Goal: Obtain resource: Download file/media

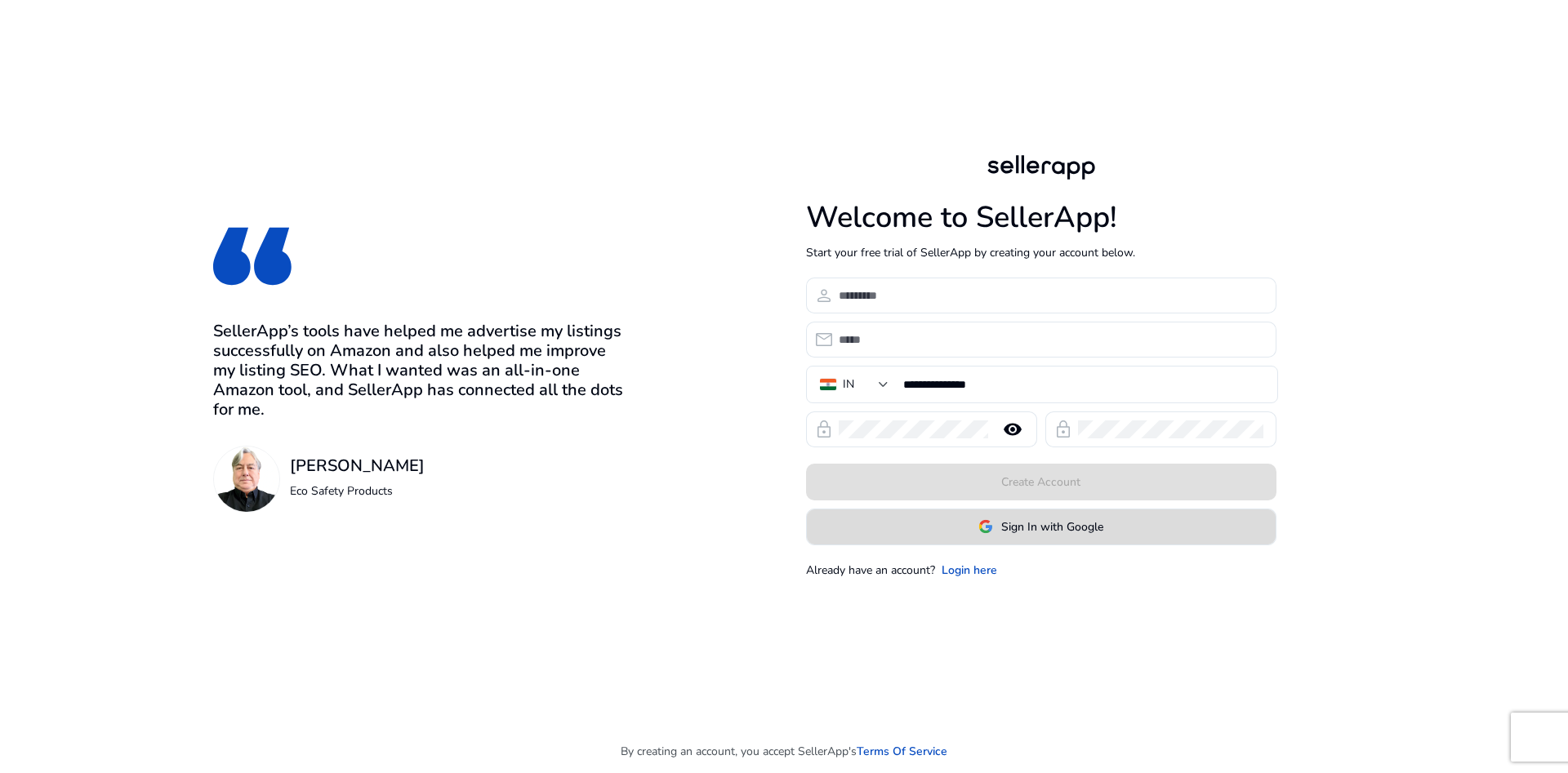
click at [1000, 543] on span at bounding box center [1040, 527] width 469 height 39
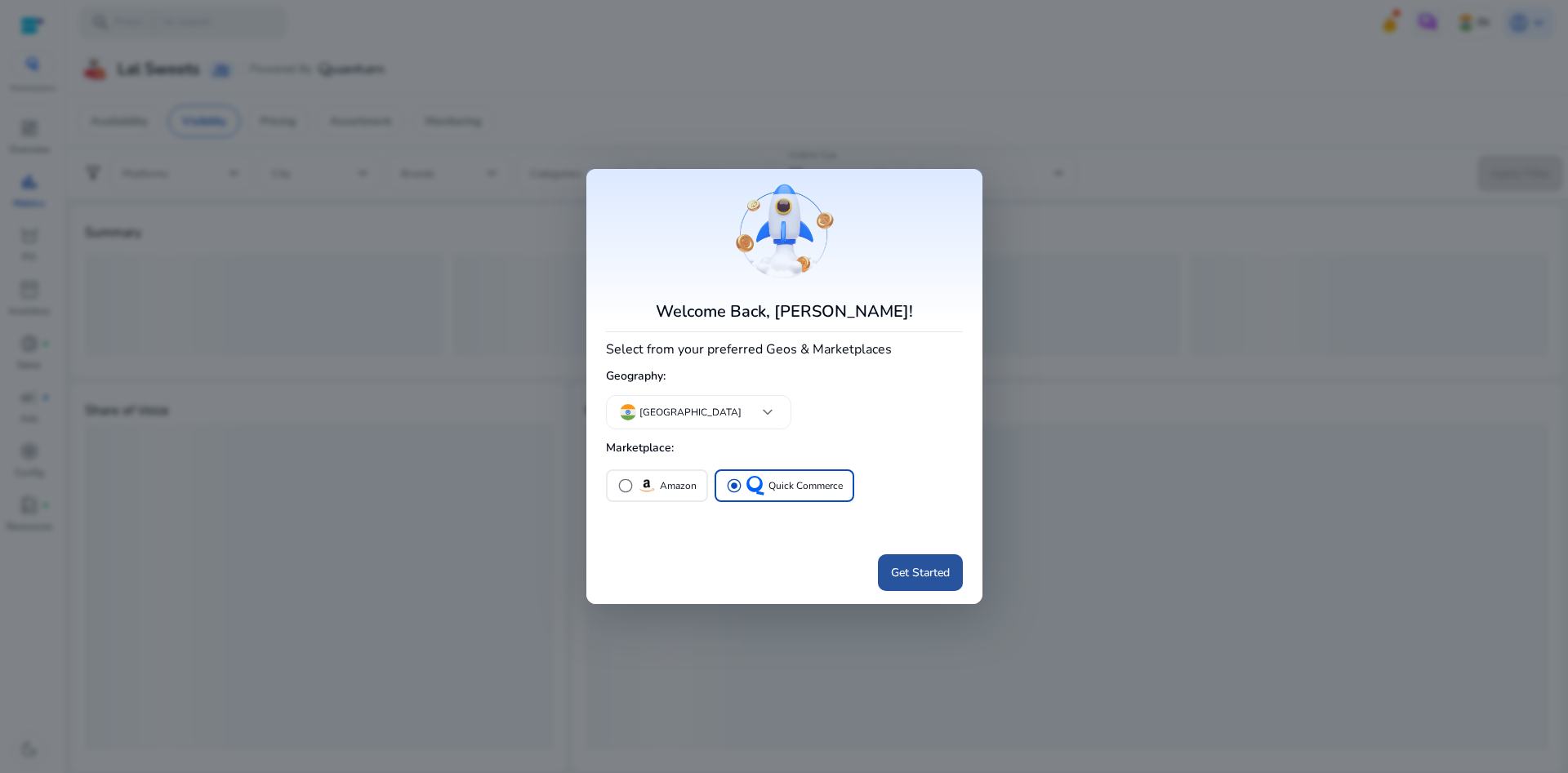
click at [915, 575] on span "Get Started" at bounding box center [920, 573] width 59 height 17
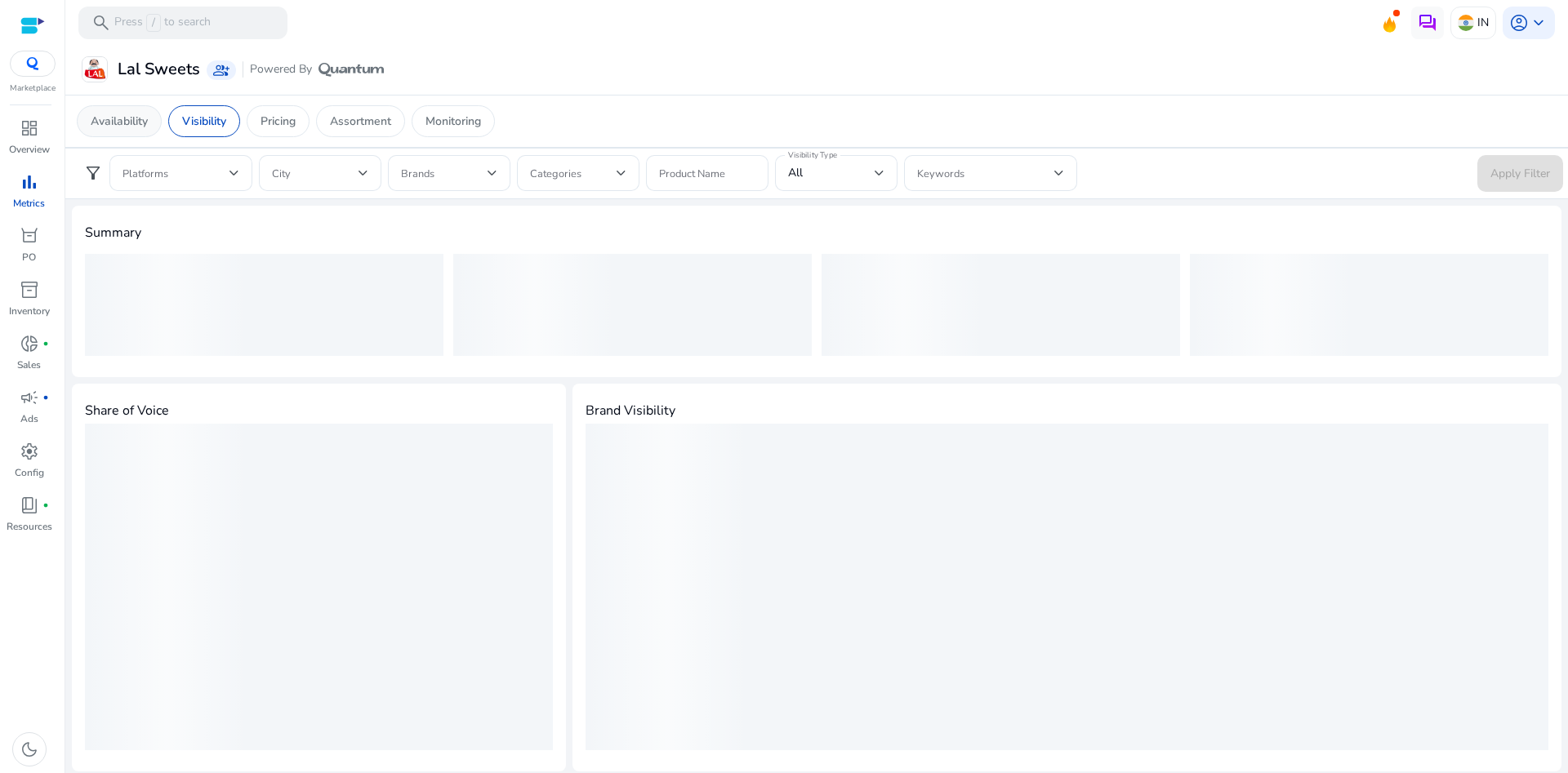
click at [118, 115] on p "Availability" at bounding box center [119, 121] width 57 height 17
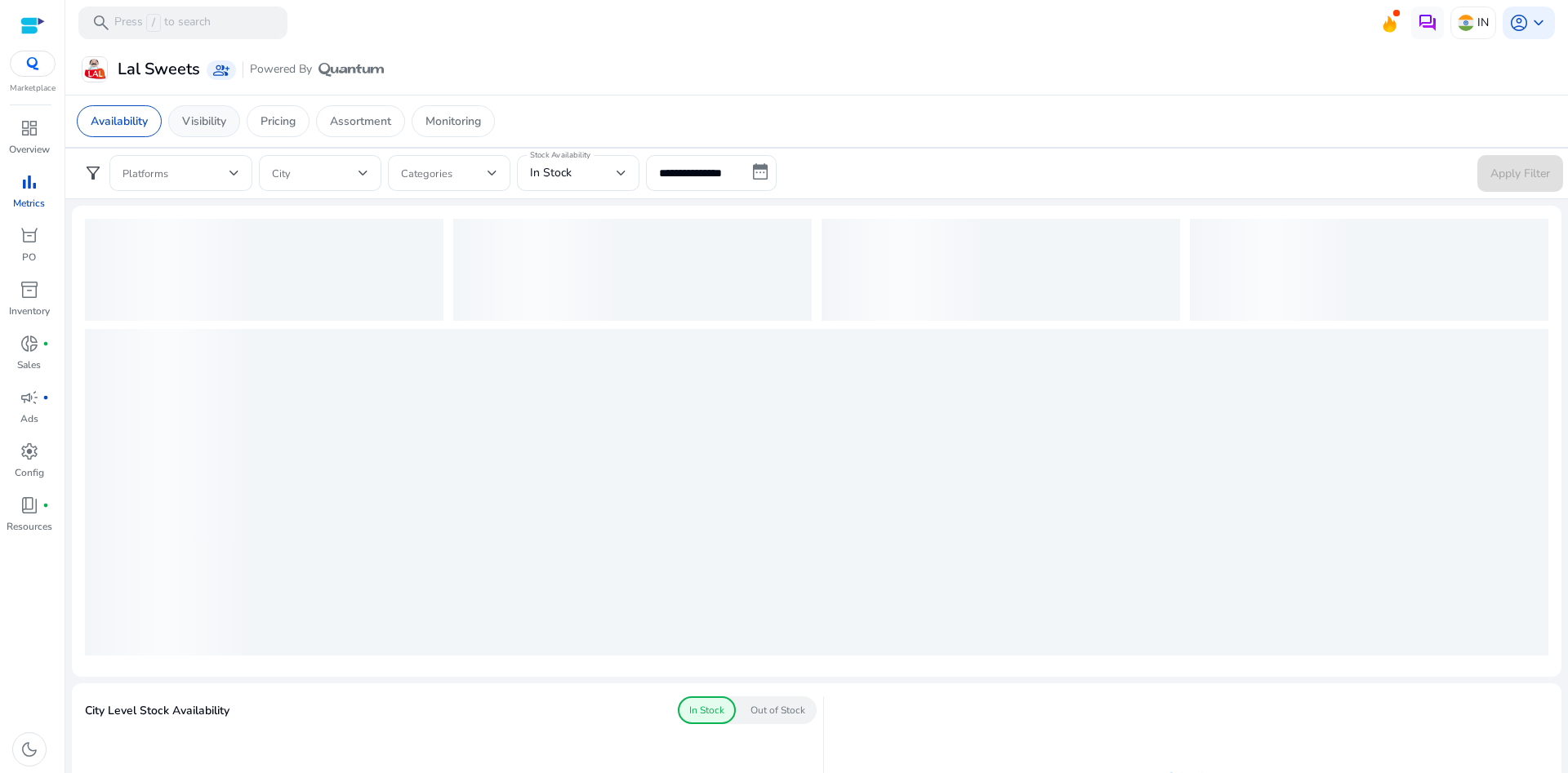
click at [214, 121] on p "Visibility" at bounding box center [204, 121] width 44 height 17
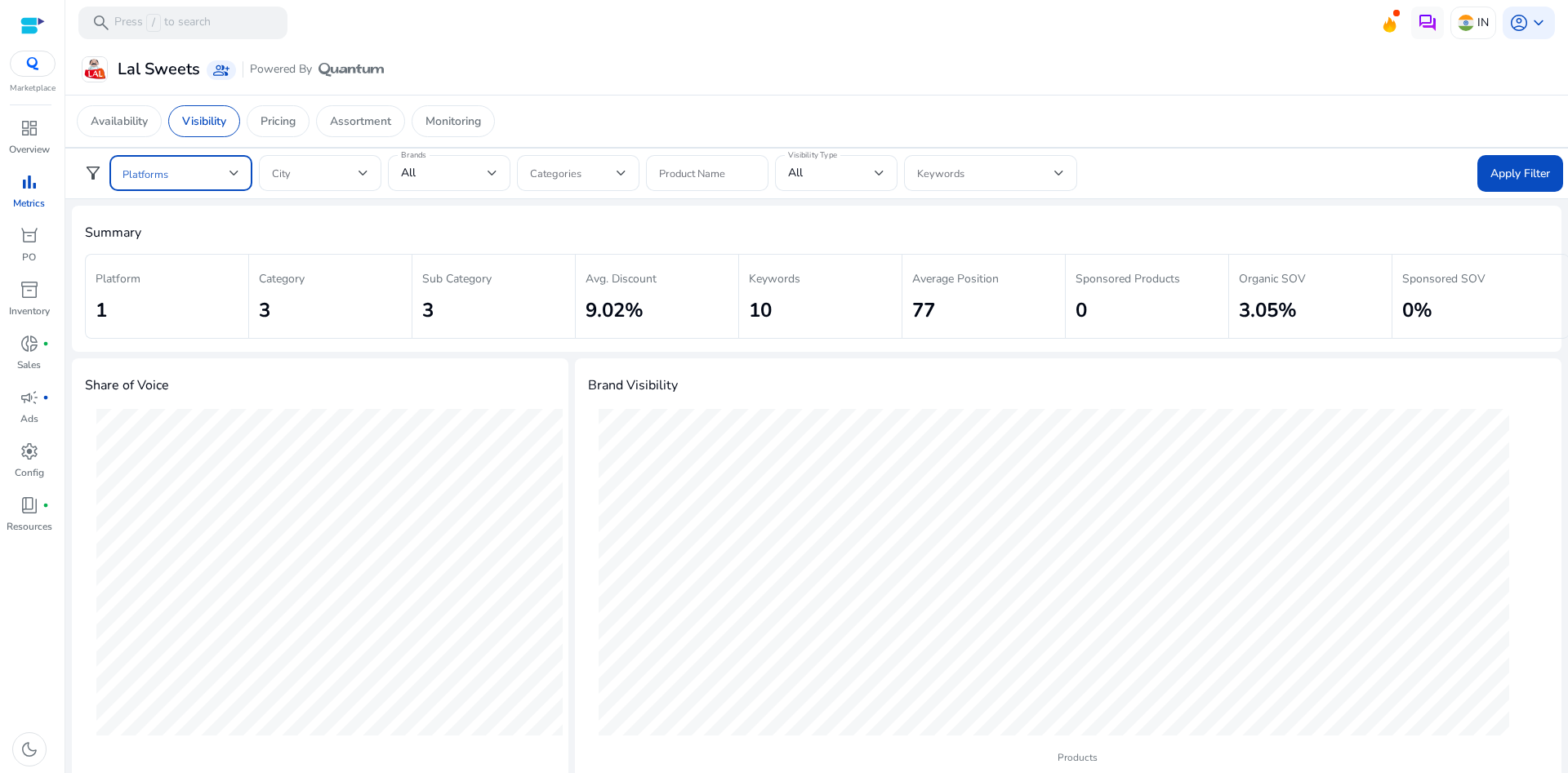
click at [176, 167] on span at bounding box center [176, 173] width 107 height 18
click at [182, 222] on div "Zepto" at bounding box center [177, 218] width 52 height 18
click at [443, 182] on div at bounding box center [784, 386] width 1568 height 773
click at [446, 184] on div "All" at bounding box center [449, 173] width 97 height 36
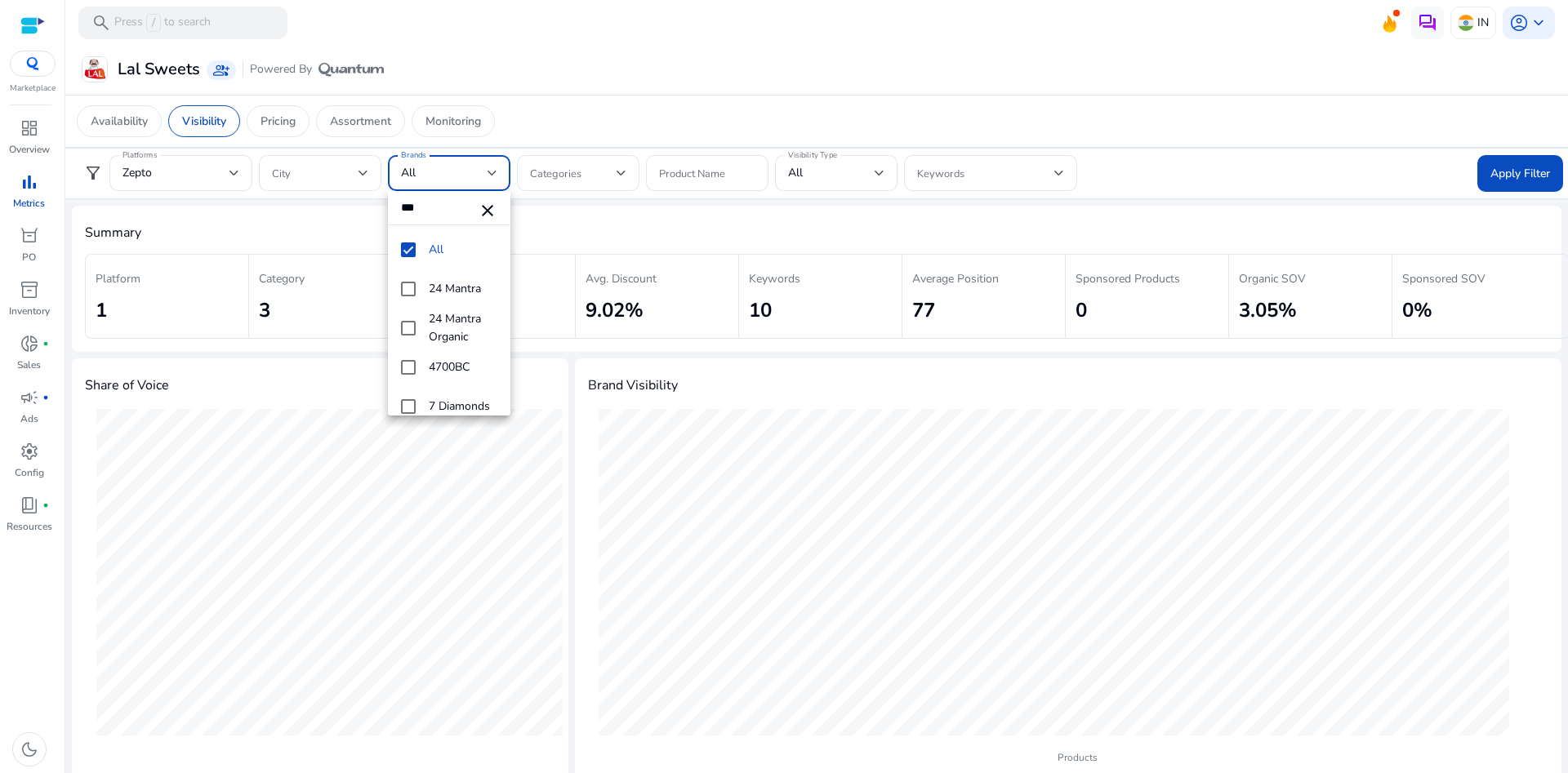
click at [438, 207] on input "***" at bounding box center [449, 208] width 123 height 34
type input "***"
click at [411, 251] on mat-pseudo-checkbox at bounding box center [408, 249] width 15 height 15
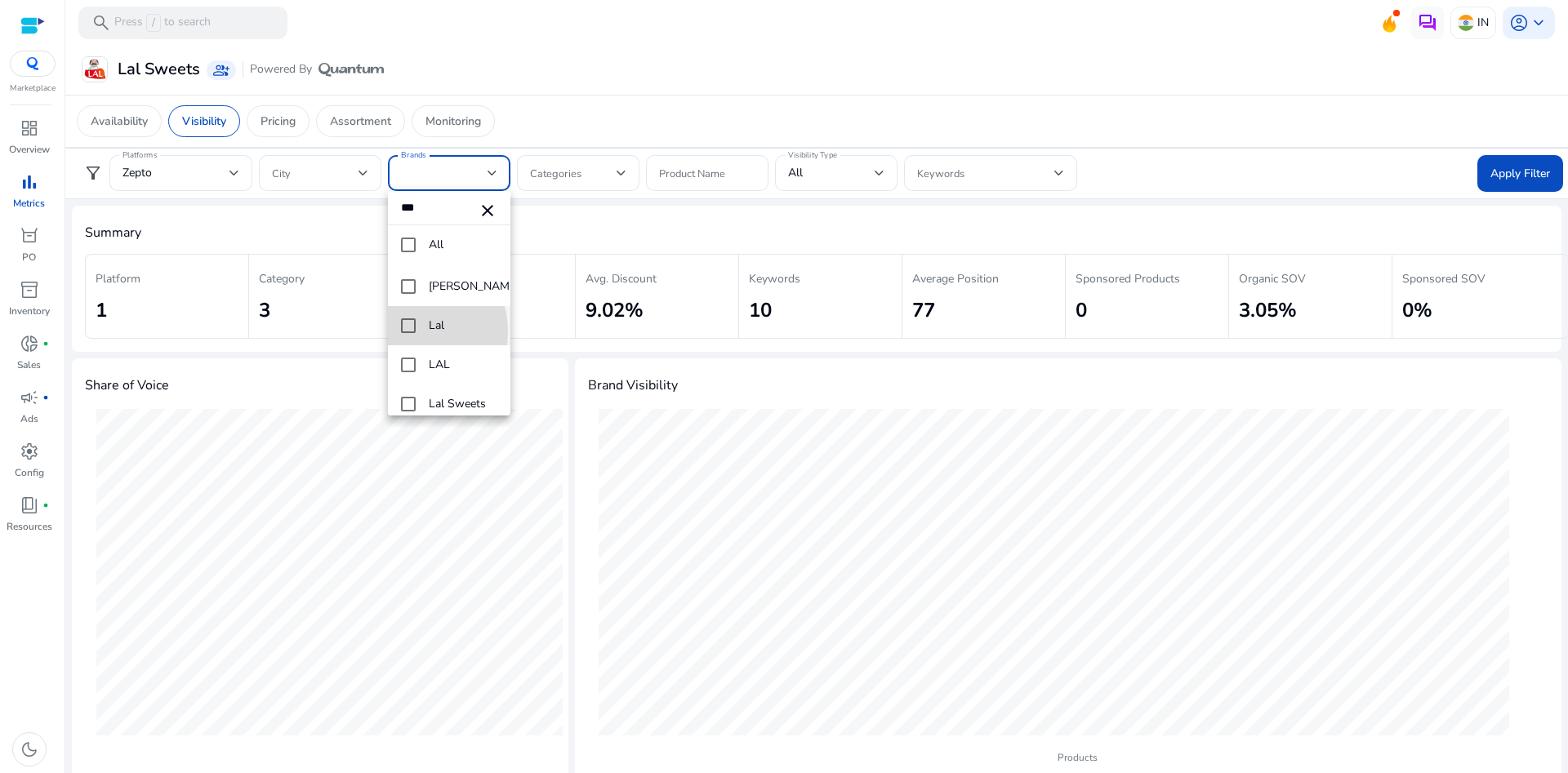
click at [407, 331] on mat-pseudo-checkbox at bounding box center [408, 326] width 15 height 15
click at [407, 360] on mat-pseudo-checkbox at bounding box center [408, 365] width 15 height 15
click at [408, 402] on mat-pseudo-checkbox at bounding box center [408, 404] width 15 height 15
click at [1515, 169] on div at bounding box center [784, 386] width 1568 height 773
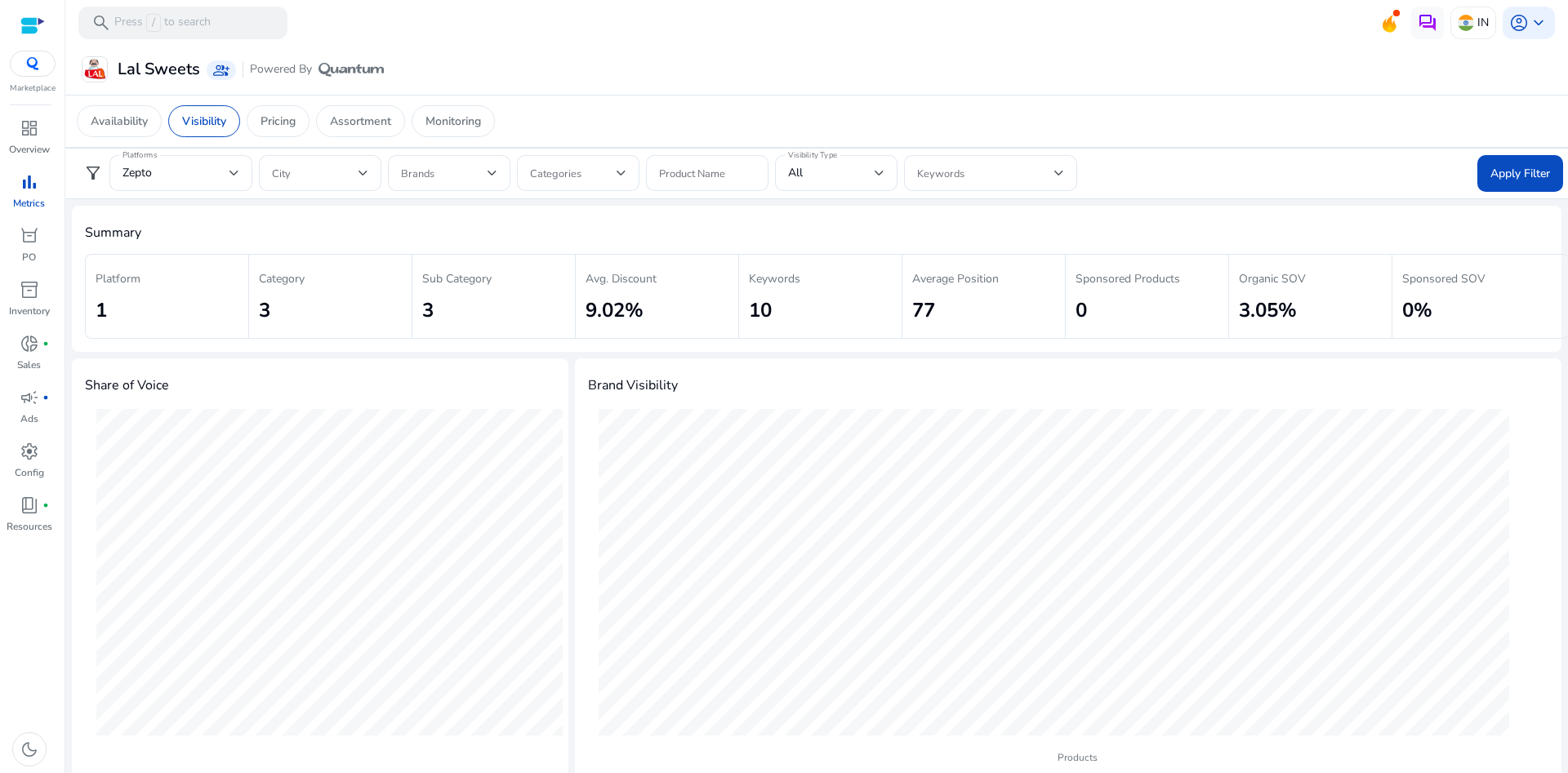
click at [1515, 169] on span "Apply Filter" at bounding box center [1520, 173] width 60 height 17
click at [449, 176] on span at bounding box center [444, 173] width 87 height 18
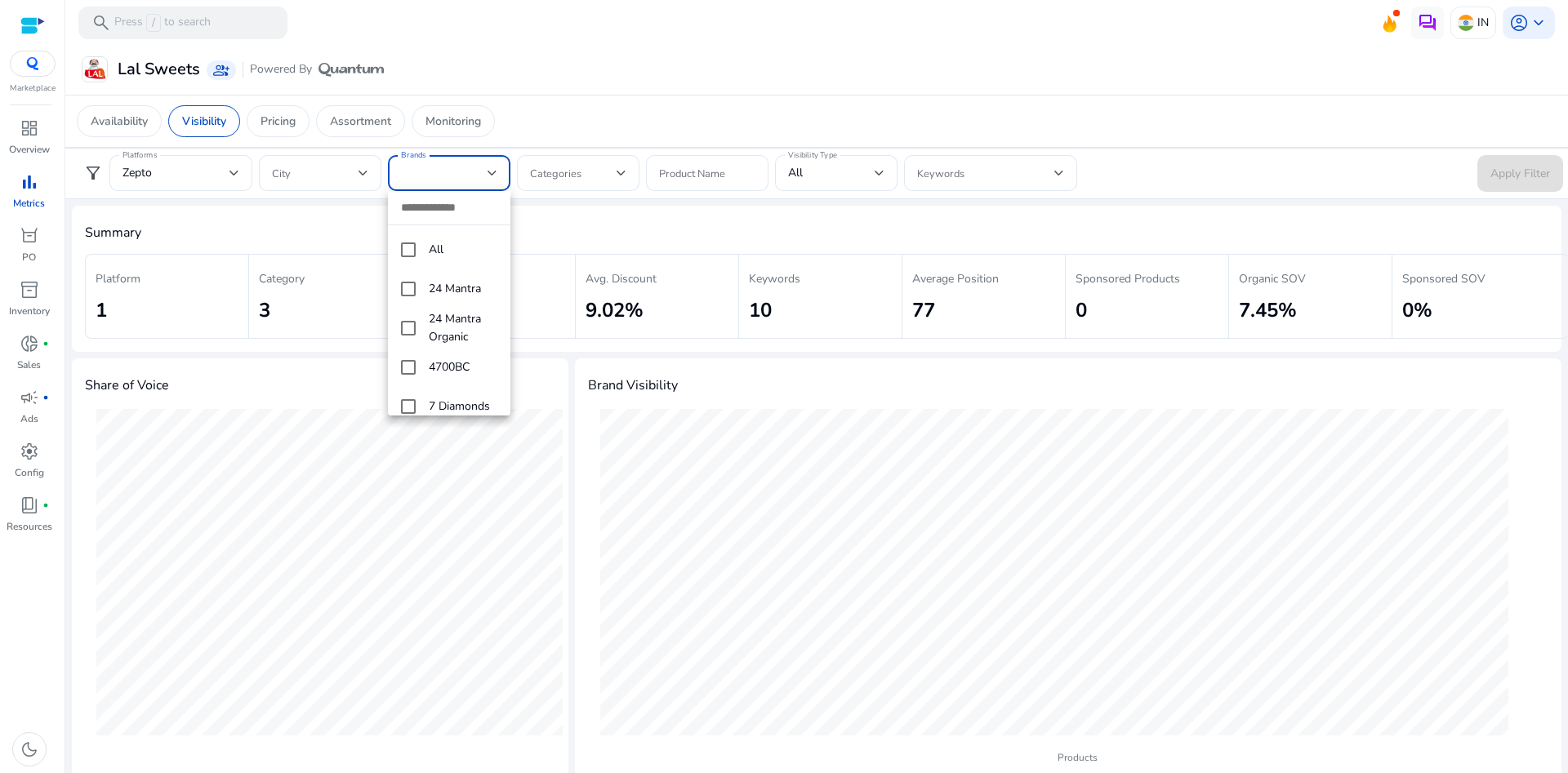
click at [436, 218] on input "dropdown search" at bounding box center [449, 208] width 123 height 34
type input "***"
click at [1021, 111] on div at bounding box center [784, 386] width 1568 height 773
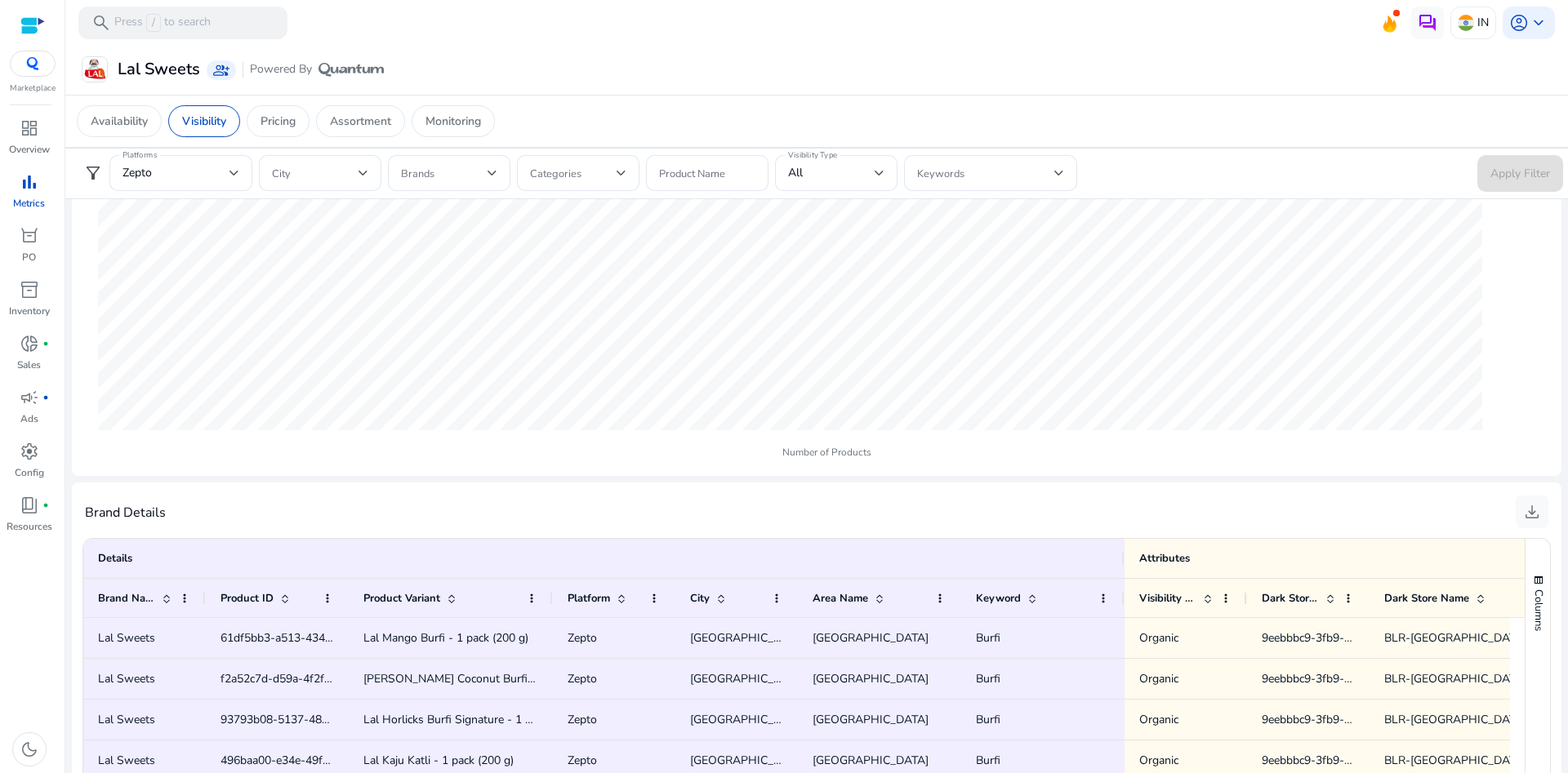
scroll to position [911, 0]
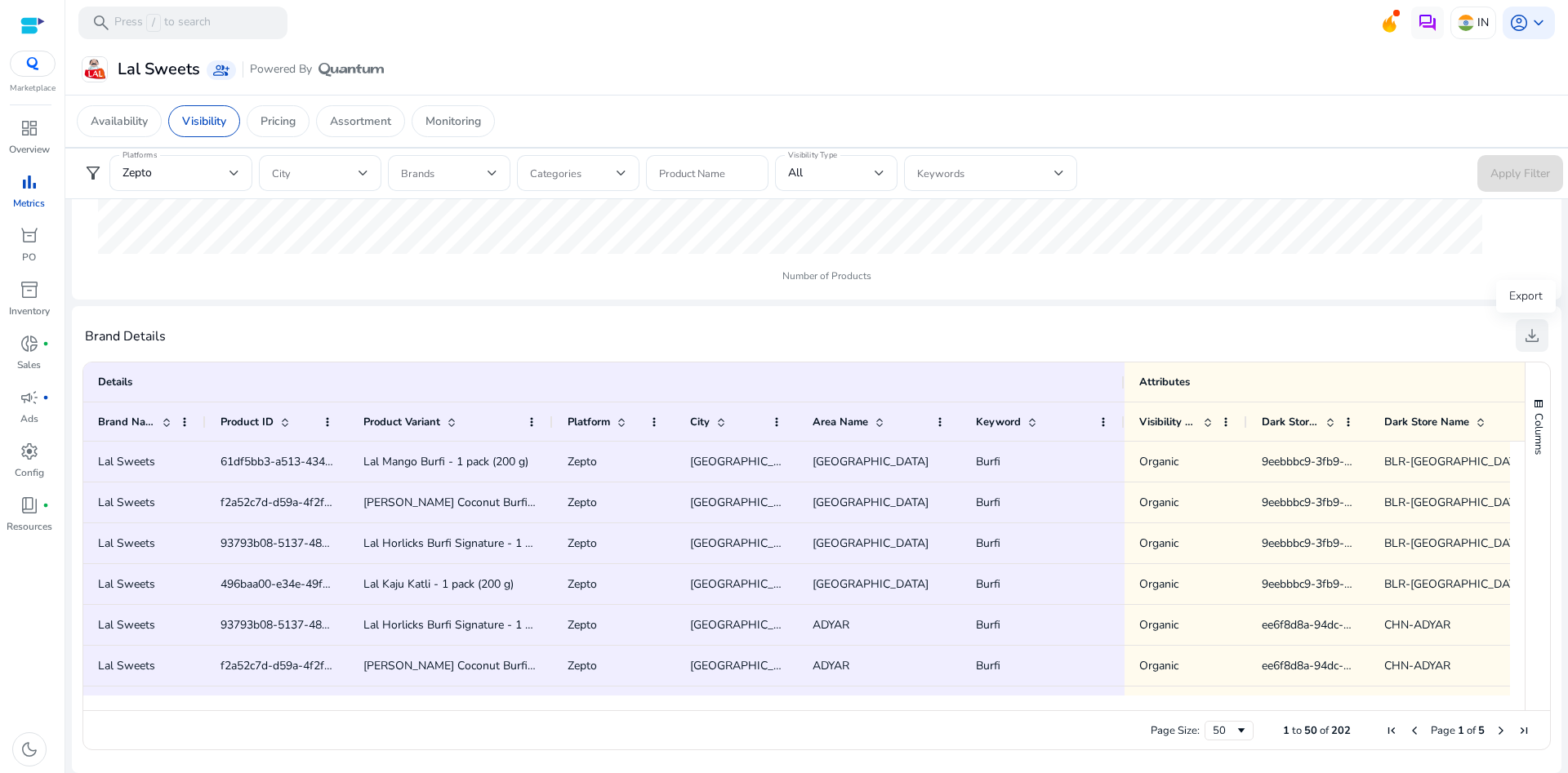
click at [1524, 337] on span "download" at bounding box center [1532, 335] width 20 height 20
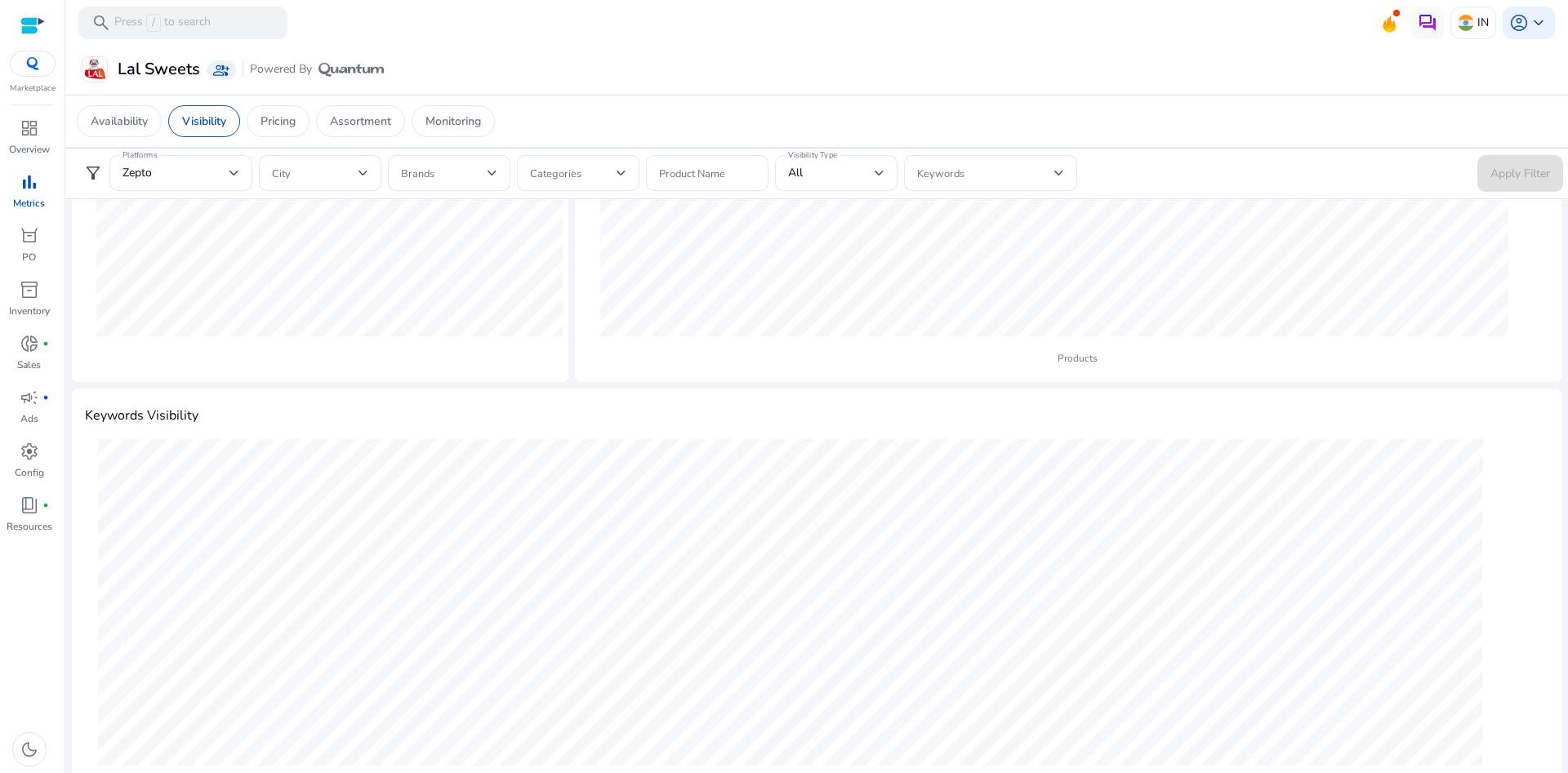
scroll to position [0, 0]
click at [438, 174] on span at bounding box center [444, 173] width 87 height 18
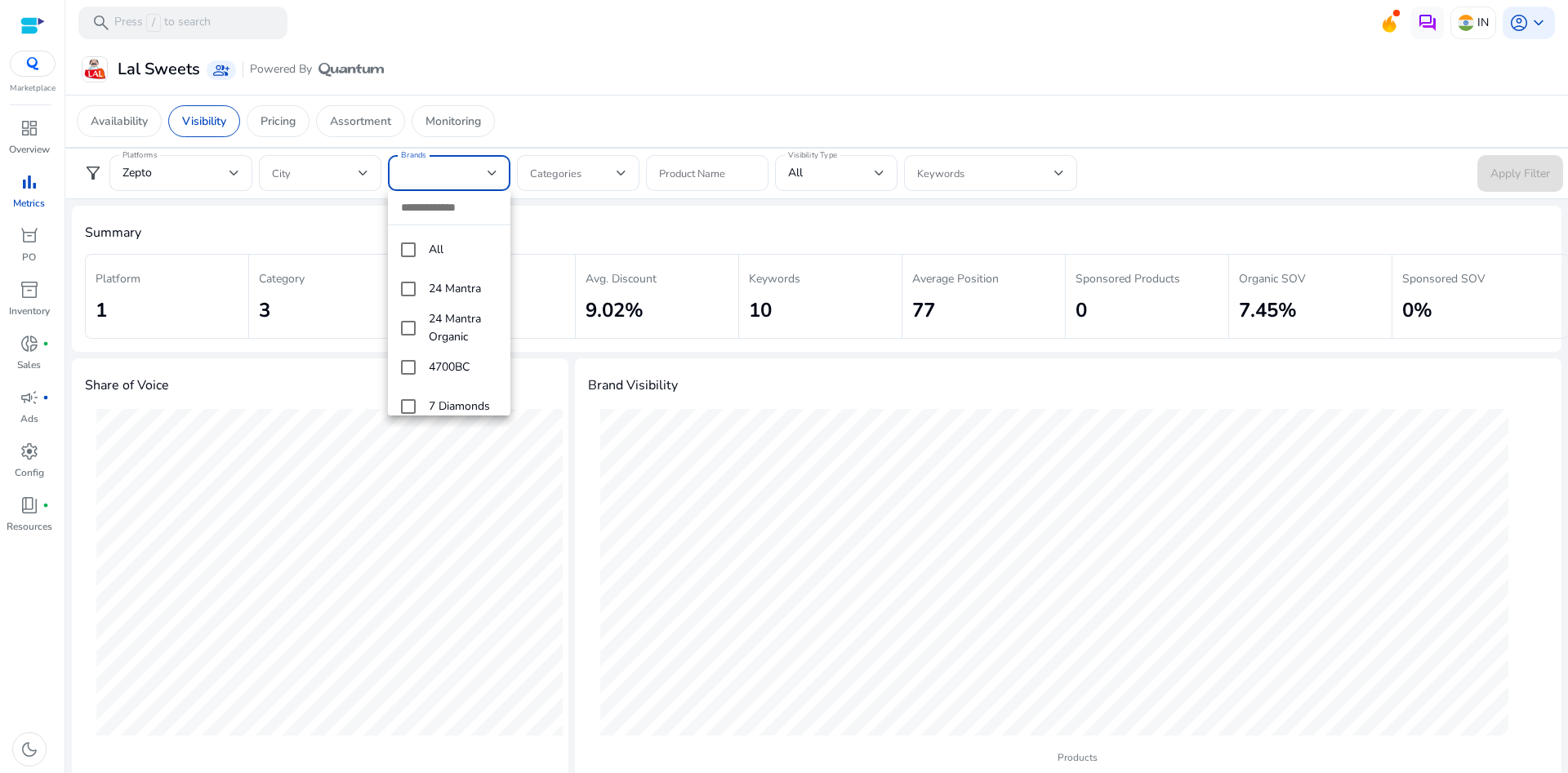
click at [437, 201] on input "dropdown search" at bounding box center [449, 208] width 123 height 34
type input "***"
click at [412, 254] on mat-pseudo-checkbox at bounding box center [408, 249] width 15 height 15
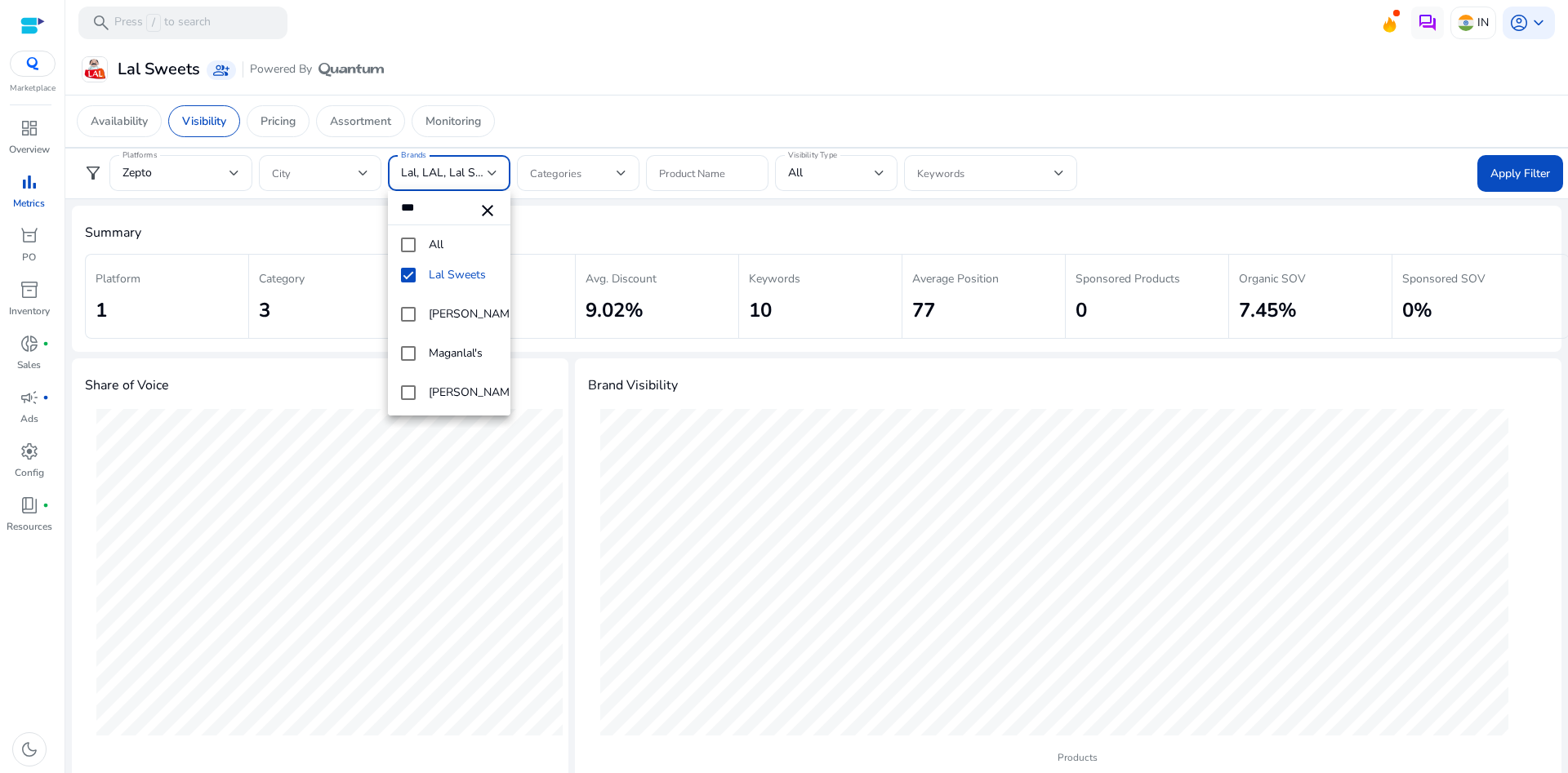
scroll to position [213, 0]
click at [616, 120] on div at bounding box center [784, 386] width 1568 height 773
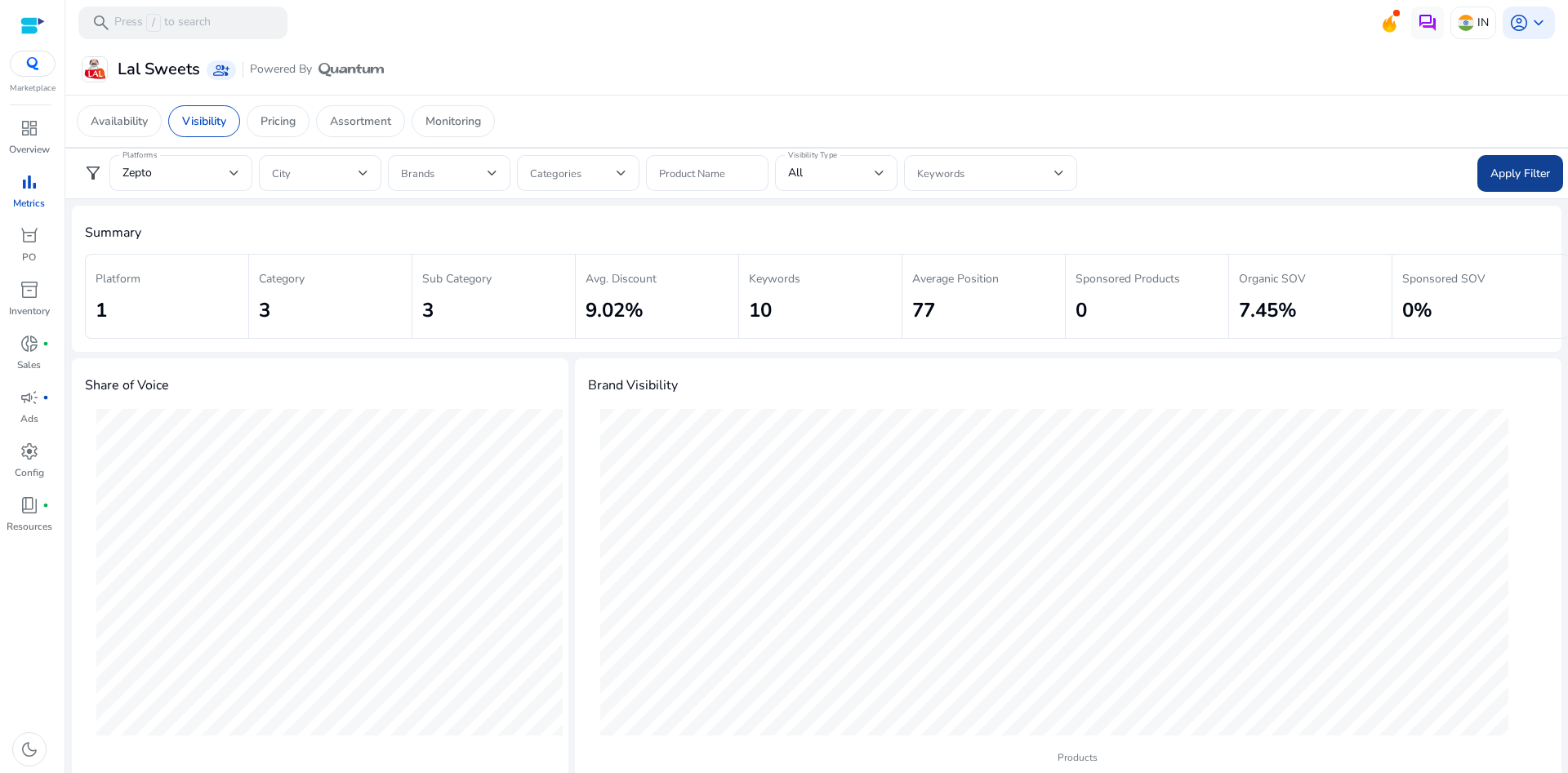
click at [1516, 167] on span "Apply Filter" at bounding box center [1520, 173] width 60 height 17
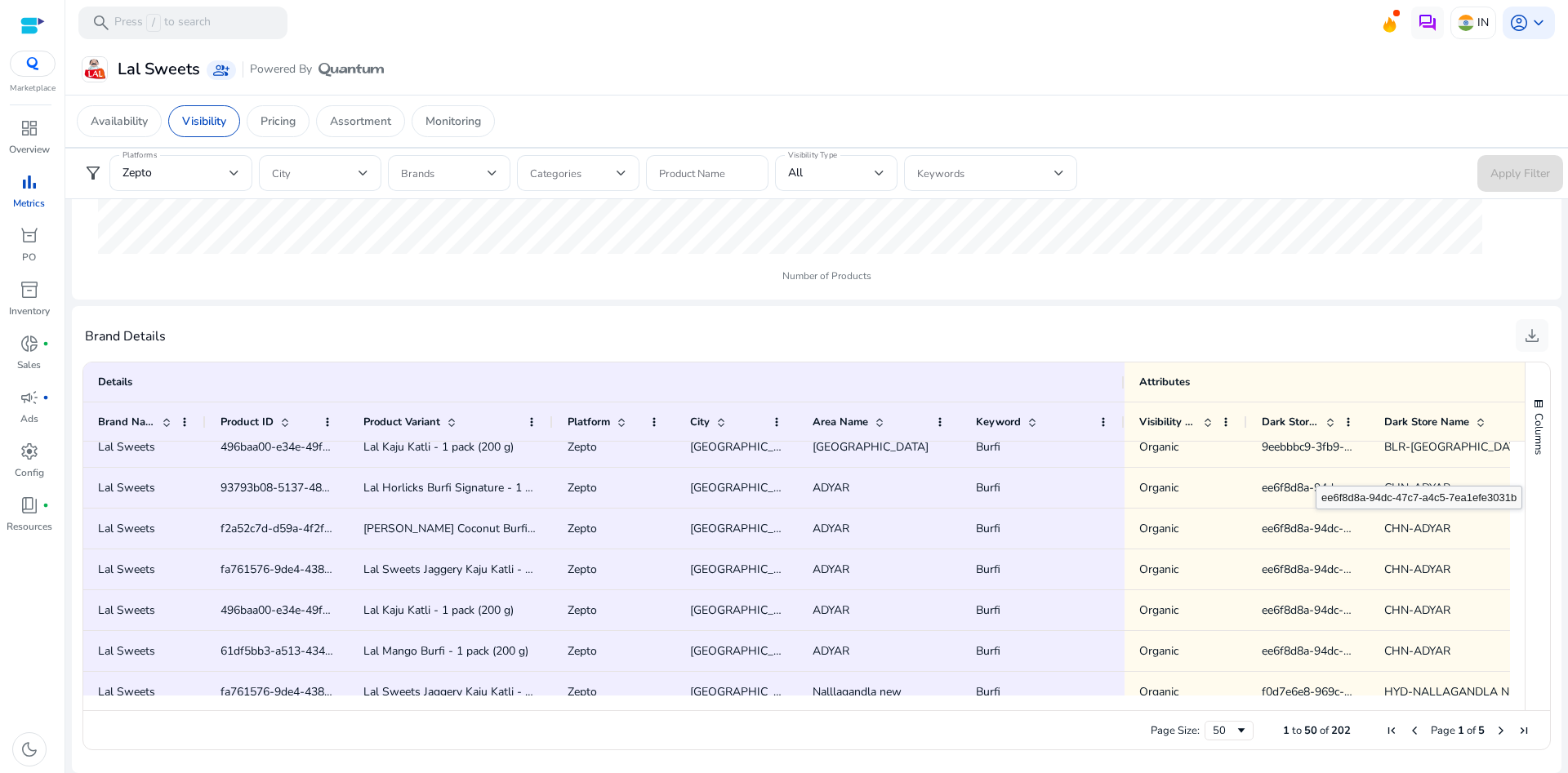
scroll to position [0, 0]
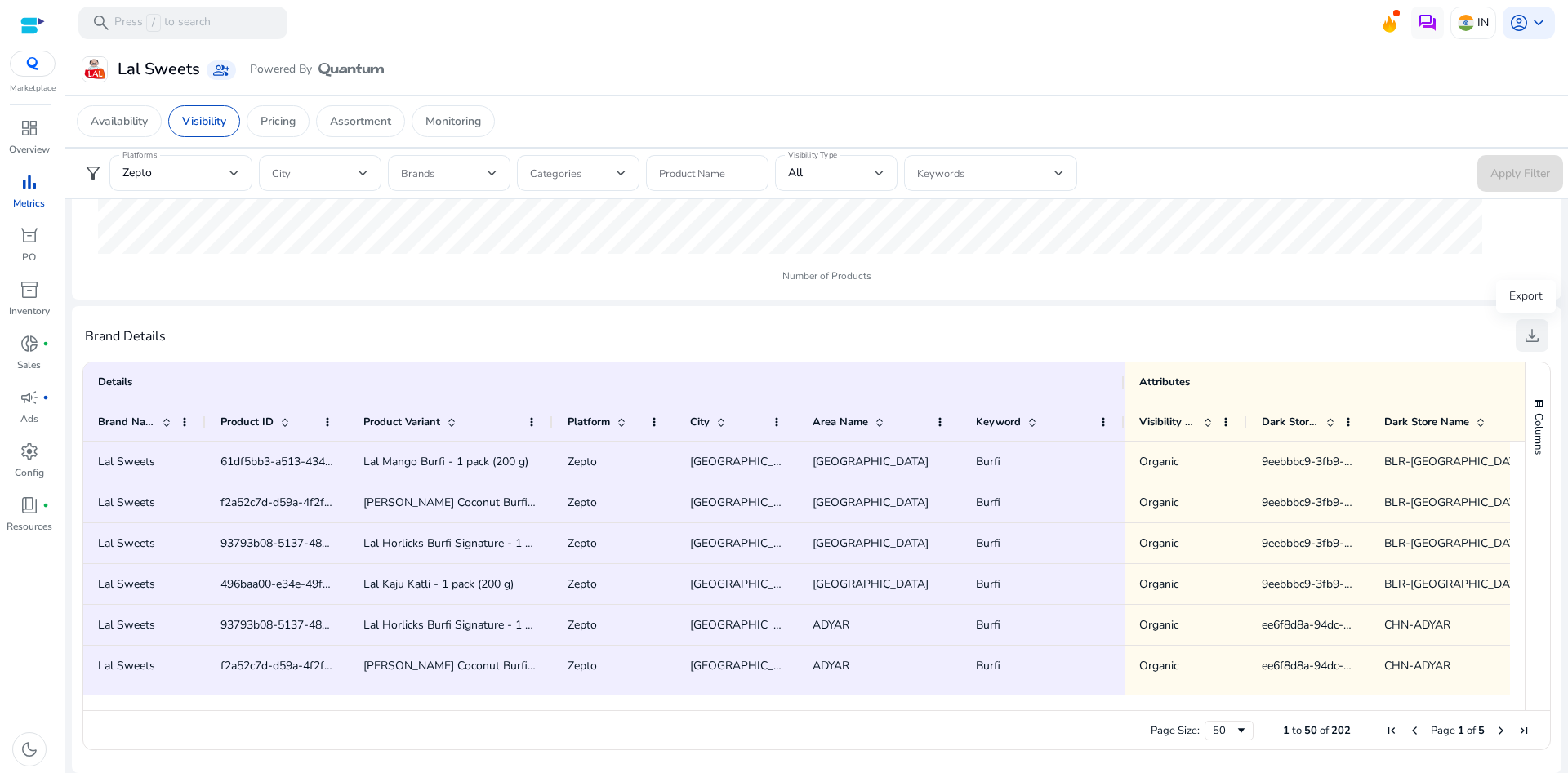
click at [1526, 336] on span "download" at bounding box center [1532, 335] width 20 height 20
